Goal: Navigation & Orientation: Find specific page/section

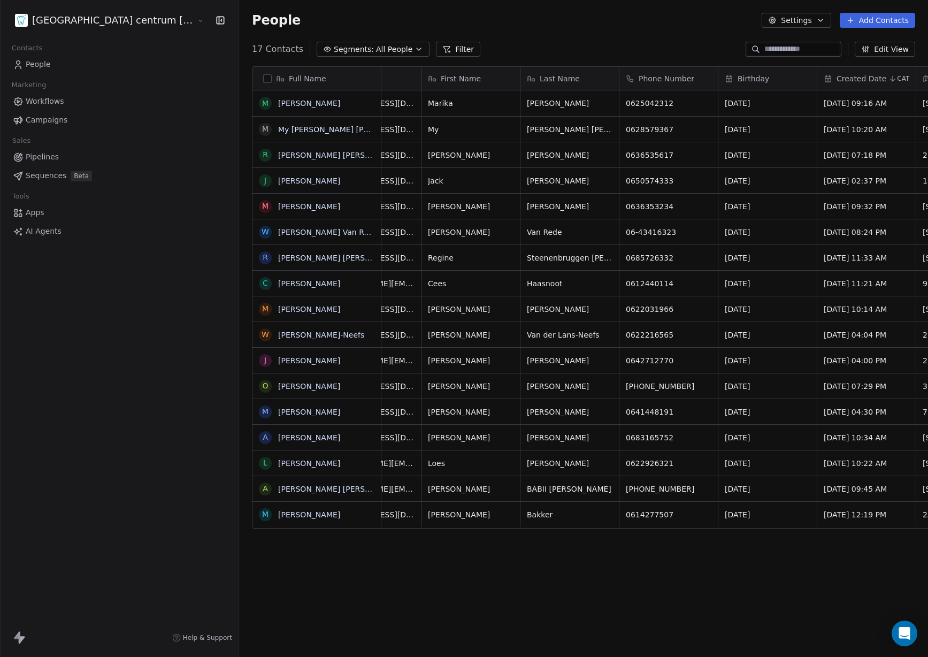
scroll to position [0, 64]
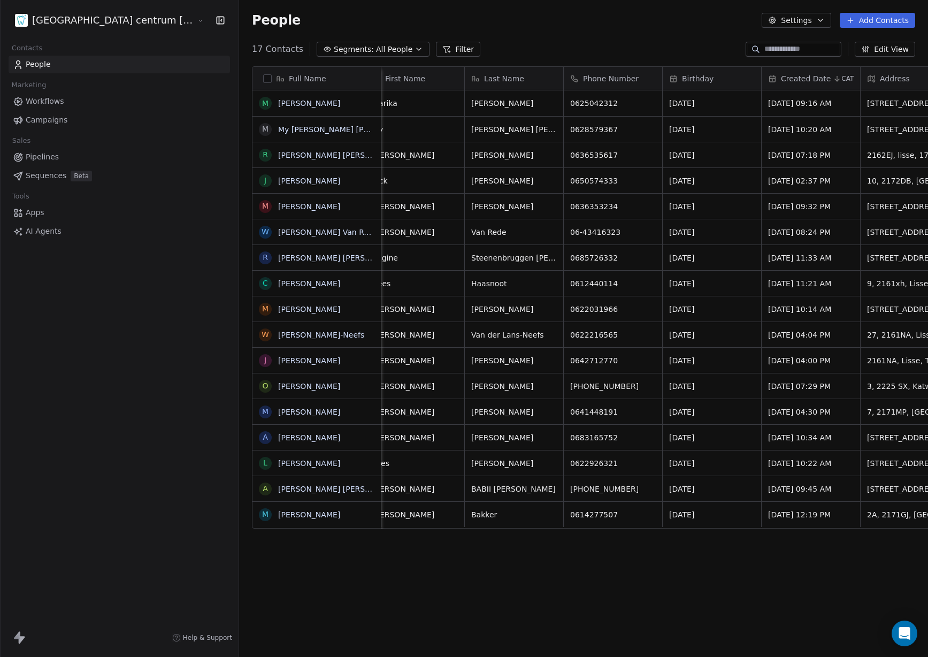
scroll to position [0, 124]
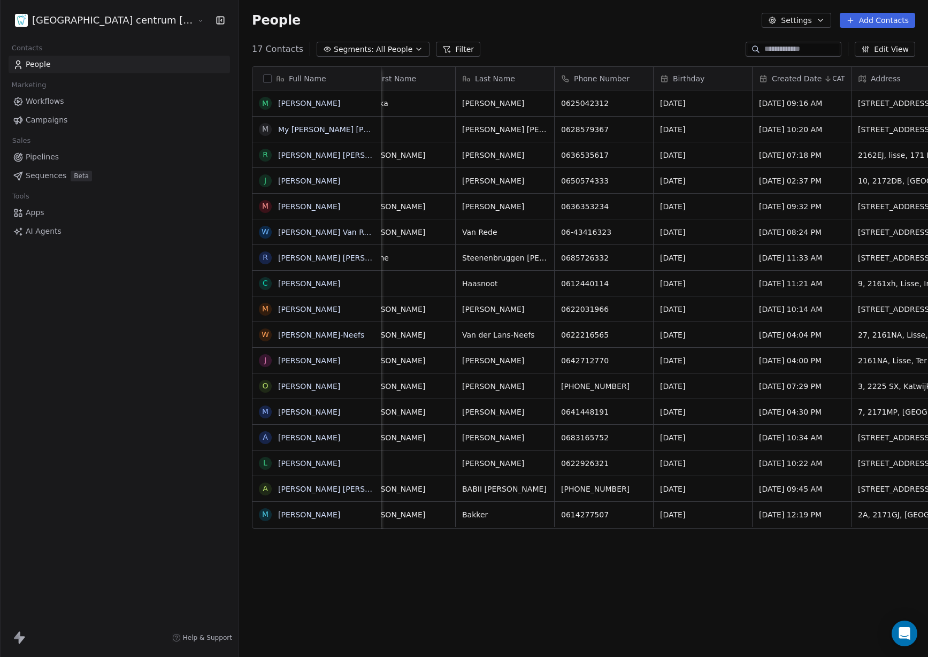
click at [86, 19] on html "Tandheelkundig centrum [GEOGRAPHIC_DATA] Contacts People Marketing Workflows Ca…" at bounding box center [464, 328] width 928 height 657
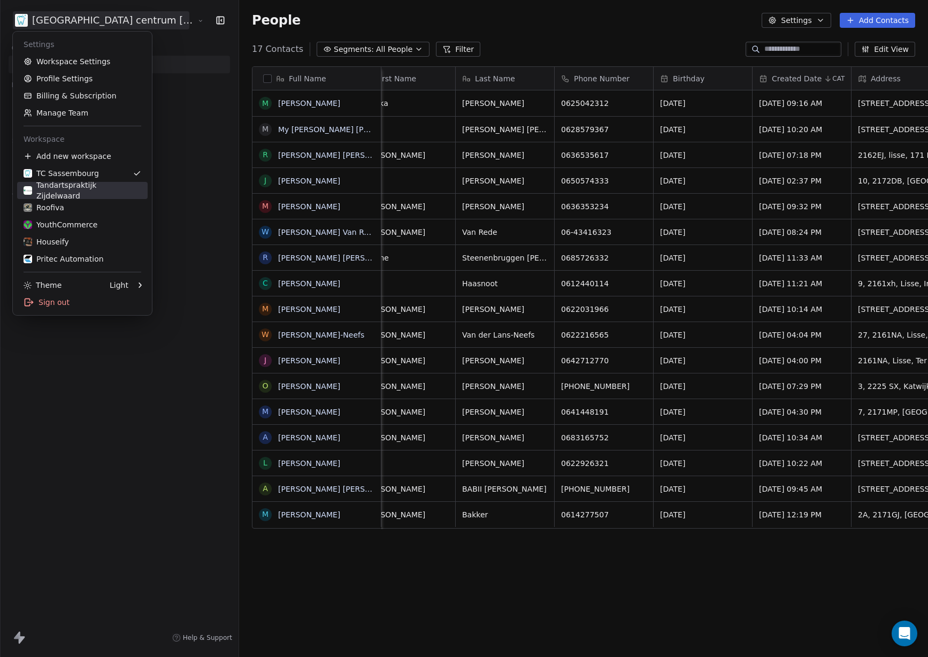
click at [96, 195] on div "Tandartspraktijk Zijdelwaard" at bounding box center [83, 190] width 118 height 21
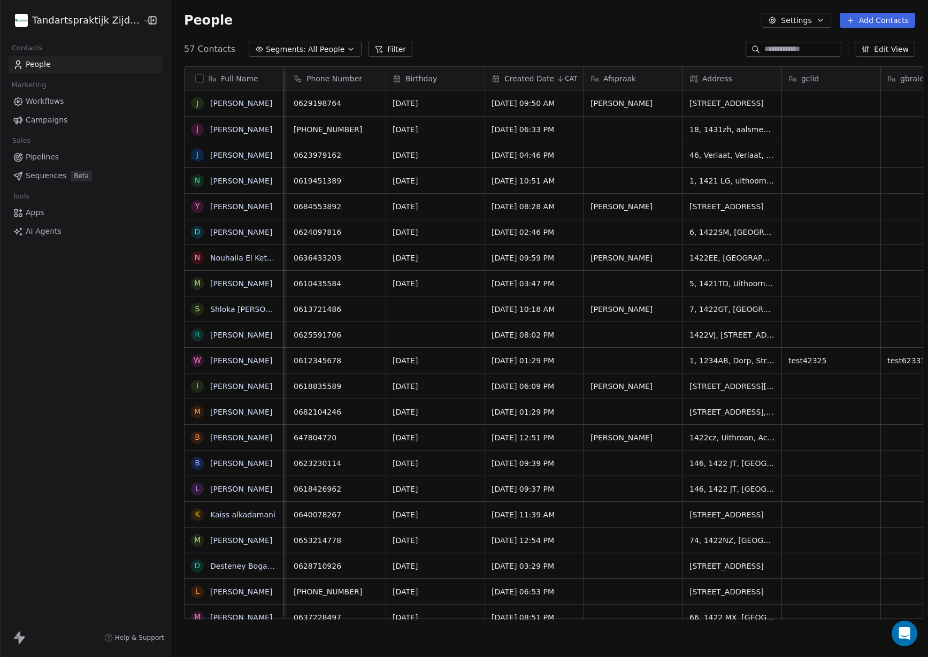
scroll to position [0, 493]
click at [61, 22] on html "Tandartspraktijk Zijdelwaard Contacts People Marketing Workflows Campaigns Sale…" at bounding box center [464, 328] width 928 height 657
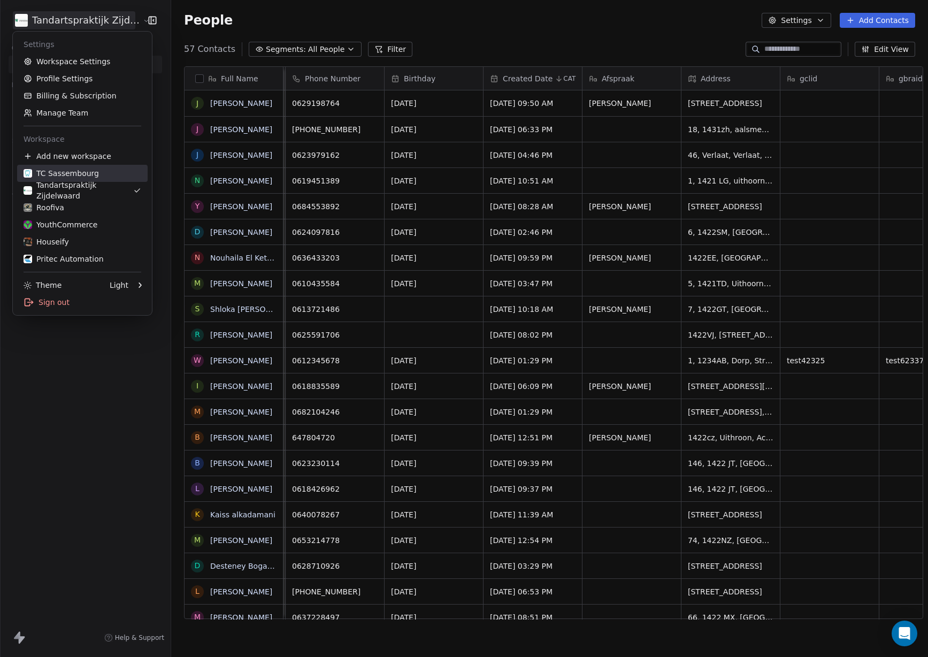
drag, startPoint x: 106, startPoint y: 175, endPoint x: 509, endPoint y: 183, distance: 402.7
click at [106, 175] on div "TC Sassembourg" at bounding box center [83, 173] width 118 height 11
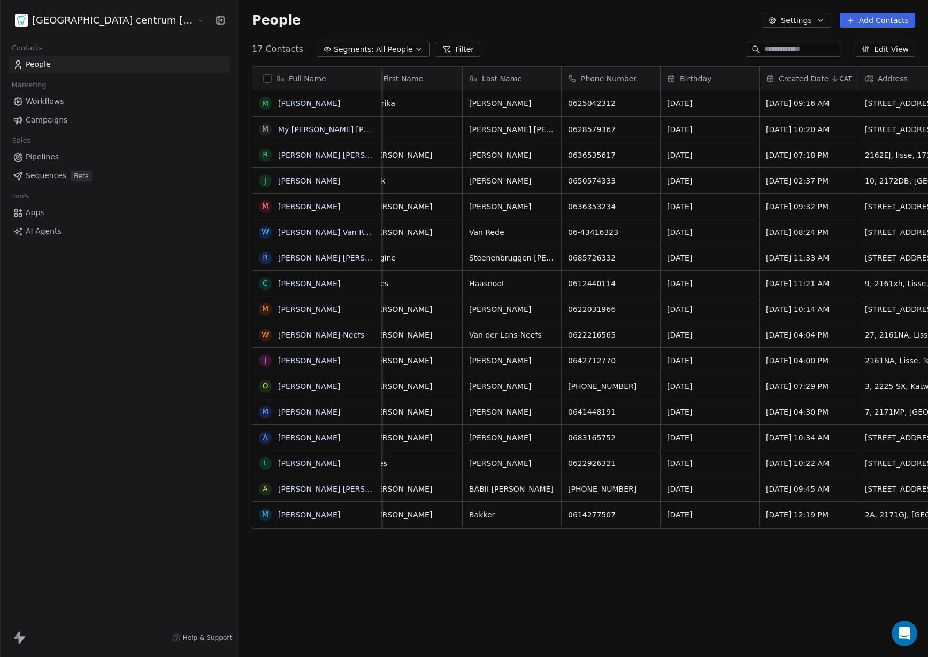
scroll to position [0, 120]
